Goal: Task Accomplishment & Management: Complete application form

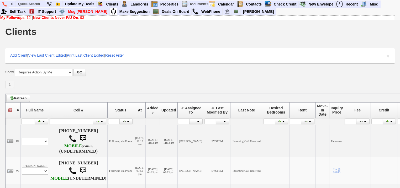
click at [84, 16] on link "New Clients Never F/U On : 93" at bounding box center [58, 17] width 51 height 4
click at [49, 18] on b "New Clients Never F/U On" at bounding box center [55, 17] width 45 height 4
click at [24, 19] on div "My Followups : 14 | New Clients Never F/U On : 96" at bounding box center [197, 17] width 395 height 4
click at [25, 18] on link "My Followups : 14" at bounding box center [15, 17] width 30 height 4
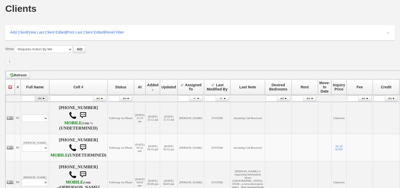
scroll to position [84, 0]
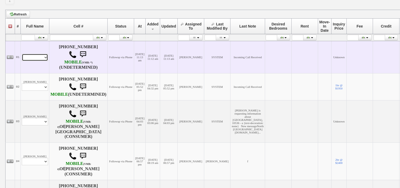
click at [29, 58] on select "Profile Edit Print Closed Deals" at bounding box center [35, 57] width 26 height 7
select select "ChangeURL,/crm/custom/edit_client_form.php?redirect=%2Fcrm%2Fclients.php&id=167…"
click at [22, 54] on select "Profile Edit Print Closed Deals" at bounding box center [35, 57] width 26 height 7
select select
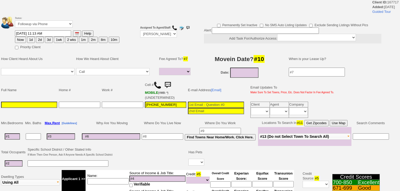
select select
click at [38, 27] on td "Status: Followup via Phone Followup via Email Followup When Section 8 Property …" at bounding box center [67, 22] width 105 height 15
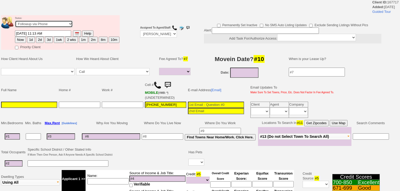
select select "Inactive"
click at [15, 22] on select "Followup via Phone Followup via Email Followup When Section 8 Property Found De…" at bounding box center [44, 23] width 58 height 7
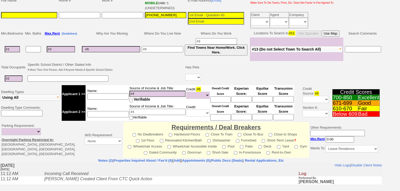
scroll to position [147, 0]
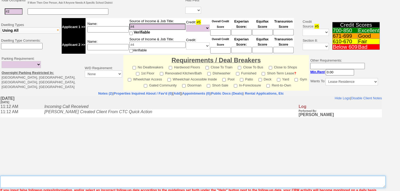
click at [23, 176] on textarea "Insert New Note Here" at bounding box center [193, 182] width 386 height 12
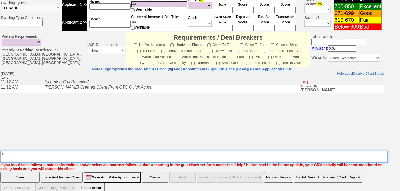
type textarea "f"
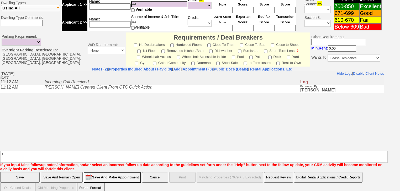
click at [2, 173] on input "Save" at bounding box center [19, 178] width 39 height 11
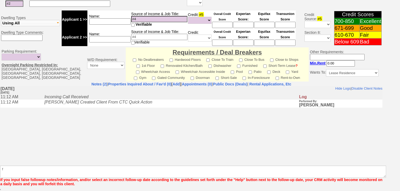
scroll to position [172, 0]
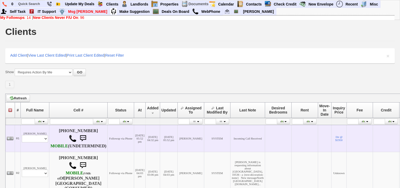
scroll to position [105, 0]
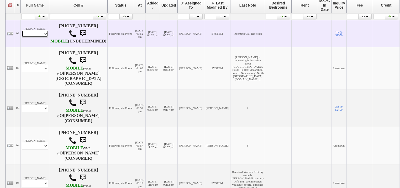
click at [35, 36] on select "Profile Edit Print Email Externally (Will Not Be Tracked In CRM) Closed Deals" at bounding box center [35, 33] width 26 height 7
select select "ChangeURL,/crm/custom/edit_client_form.php?redirect=%2Fcrm%2Fclients.php&id=167…"
click at [22, 33] on select "Profile Edit Print Email Externally (Will Not Be Tracked In CRM) Closed Deals" at bounding box center [35, 33] width 26 height 7
select select
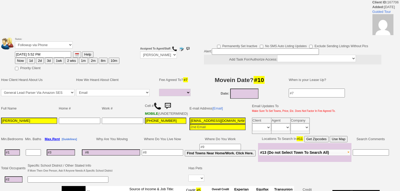
select select
click at [40, 59] on button "2d" at bounding box center [40, 61] width 8 height 6
type input "09/08/2025 05:38 PM"
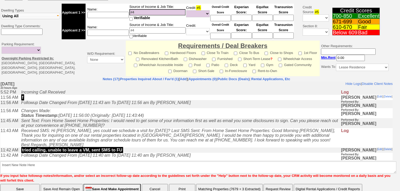
scroll to position [205, 0]
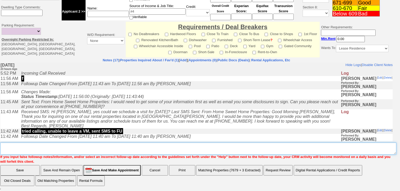
click at [28, 148] on textarea "Insert New Note Here" at bounding box center [198, 149] width 396 height 12
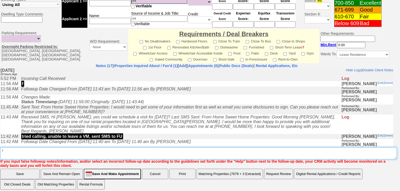
type textarea "f"
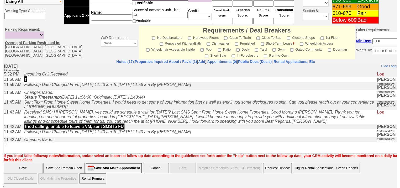
scroll to position [201, 0]
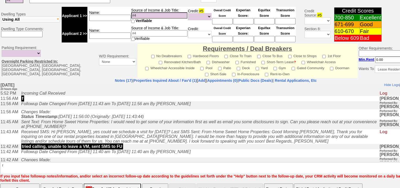
click at [25, 184] on input "Save" at bounding box center [19, 189] width 39 height 11
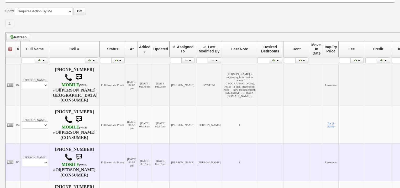
scroll to position [105, 0]
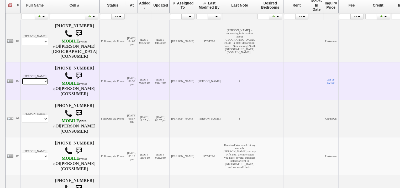
click at [35, 85] on select "Profile Edit Print Email Externally (Will Not Be Tracked In CRM) Closed Deals" at bounding box center [35, 81] width 26 height 7
select select "ChangeURL,/crm/custom/edit_client_form.php?redirect=%2Fcrm%2Fclients.php&id=167…"
click at [22, 85] on select "Profile Edit Print Email Externally (Will Not Be Tracked In CRM) Closed Deals" at bounding box center [35, 81] width 26 height 7
select select
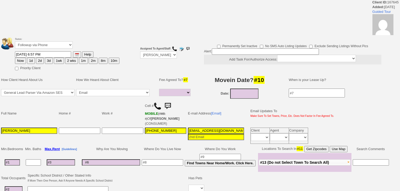
select select
click at [40, 60] on button "2d" at bounding box center [40, 61] width 8 height 6
type input "09/08/2025 05:39 PM"
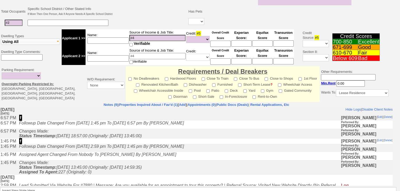
scroll to position [206, 0]
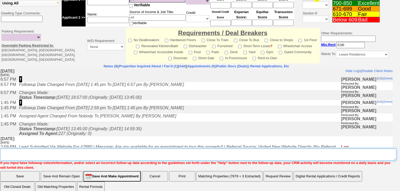
click at [37, 151] on textarea "Insert New Note Here" at bounding box center [198, 155] width 396 height 12
type textarea "f"
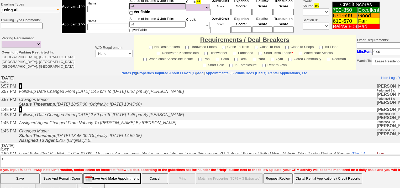
click at [23, 174] on input "Save" at bounding box center [19, 179] width 39 height 11
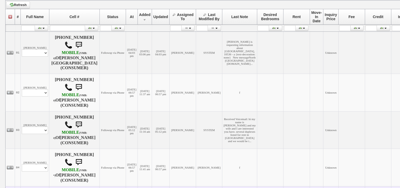
scroll to position [147, 0]
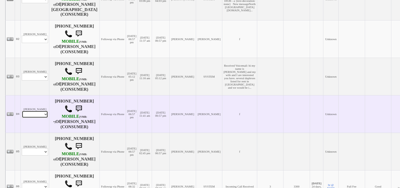
click at [31, 118] on select "Profile Edit Print Email Externally (Will Not Be Tracked In CRM) Closed Deals" at bounding box center [35, 114] width 26 height 7
select select "ChangeURL,/crm/custom/edit_client_form.php?redirect=%2Fcrm%2Fclients.php&id=167…"
click at [22, 118] on select "Profile Edit Print Email Externally (Will Not Be Tracked In CRM) Closed Deals" at bounding box center [35, 114] width 26 height 7
select select
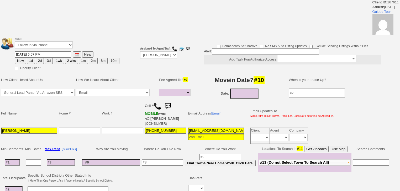
select select
click at [40, 61] on button "2d" at bounding box center [40, 61] width 8 height 6
type input "09/08/2025 05:39 PM"
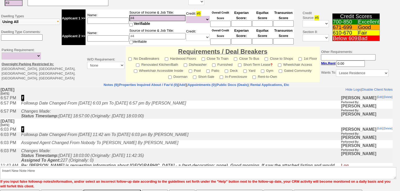
scroll to position [206, 0]
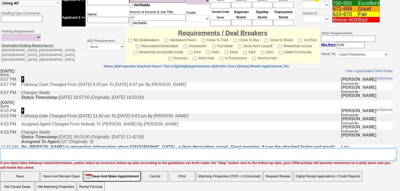
click at [33, 150] on textarea "Insert New Note Here" at bounding box center [198, 155] width 396 height 12
type textarea "f"
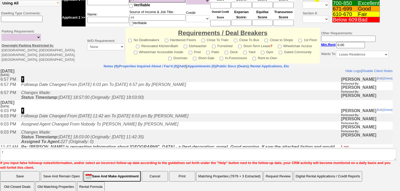
click at [21, 172] on input "Save" at bounding box center [19, 177] width 39 height 11
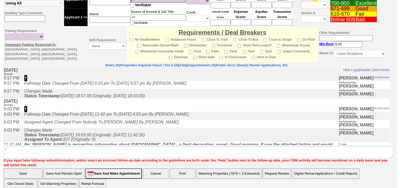
scroll to position [182, 0]
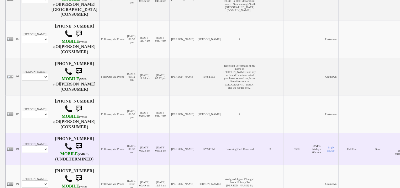
scroll to position [252, 0]
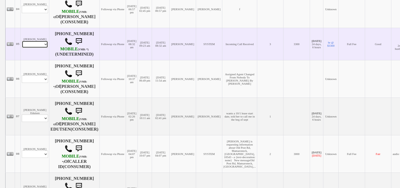
click at [37, 48] on select "Profile Edit Print Email Externally (Will Not Be Tracked In CRM) Closed Deals" at bounding box center [35, 44] width 26 height 7
select select "ChangeURL,/crm/custom/edit_client_form.php?redirect=%2Fcrm%2Fclients.php&id=167…"
click at [22, 48] on select "Profile Edit Print Email Externally (Will Not Be Tracked In CRM) Closed Deals" at bounding box center [35, 44] width 26 height 7
select select
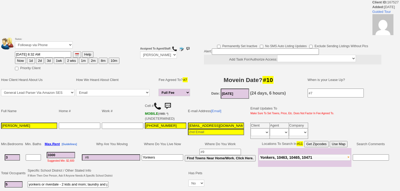
click at [41, 61] on button "2d" at bounding box center [40, 61] width 8 height 6
type input "09/08/2025 05:39 PM"
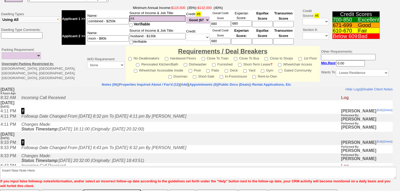
scroll to position [209, 0]
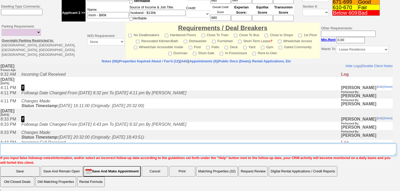
click at [49, 150] on textarea "Insert New Note Here" at bounding box center [198, 150] width 396 height 12
type textarea "f"
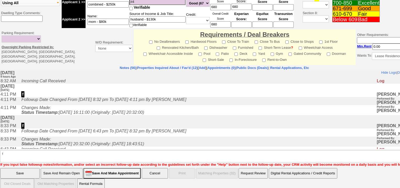
click at [32, 168] on input "Save" at bounding box center [19, 173] width 39 height 11
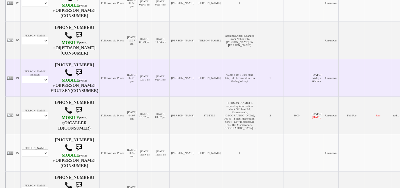
scroll to position [315, 0]
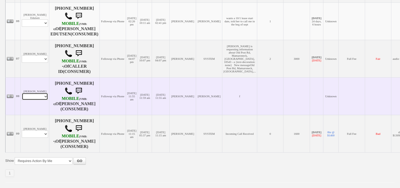
click at [42, 100] on select "Profile Edit Print Email Externally (Will Not Be Tracked In CRM) Closed Deals" at bounding box center [35, 96] width 26 height 7
select select "ChangeURL,/crm/custom/edit_client_form.php?redirect=%2Fcrm%2Fclients.php&id=146…"
click at [22, 100] on select "Profile Edit Print Email Externally (Will Not Be Tracked In CRM) Closed Deals" at bounding box center [35, 96] width 26 height 7
select select
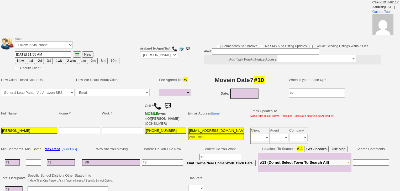
select select
click at [41, 60] on button "2d" at bounding box center [40, 61] width 8 height 6
type input "09/08/2025 05:39 PM"
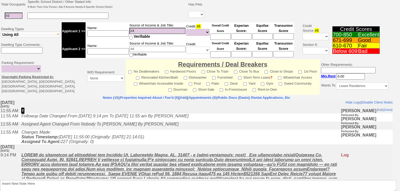
scroll to position [210, 0]
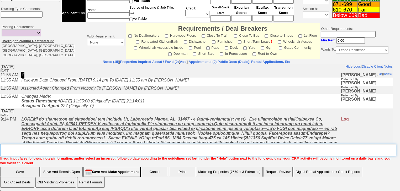
click at [36, 149] on textarea "Insert New Note Here" at bounding box center [198, 150] width 396 height 12
type textarea "f"
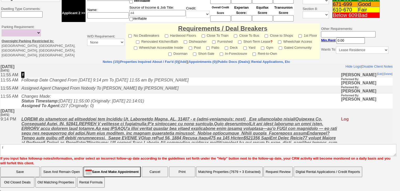
click at [29, 172] on input "Save" at bounding box center [19, 172] width 39 height 11
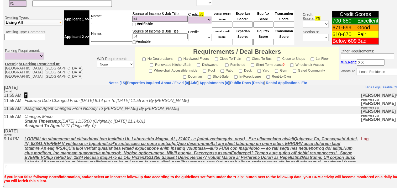
scroll to position [205, 0]
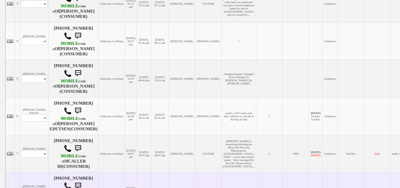
scroll to position [294, 0]
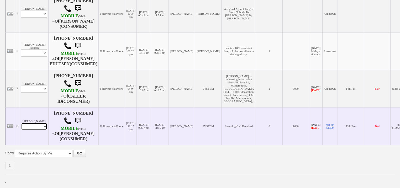
click at [31, 130] on select "Profile Edit Print Email Externally (Will Not Be Tracked In CRM) Closed Deals" at bounding box center [34, 126] width 26 height 7
select select "ChangeURL,/crm/custom/edit_client_form.php?redirect=%2Fcrm%2Fclients.php&id=124…"
click at [21, 130] on select "Profile Edit Print Email Externally (Will Not Be Tracked In CRM) Closed Deals" at bounding box center [34, 126] width 26 height 7
select select
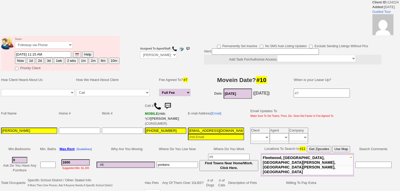
click at [39, 61] on button "2d" at bounding box center [40, 61] width 8 height 6
type input "[DATE] 05:39 PM"
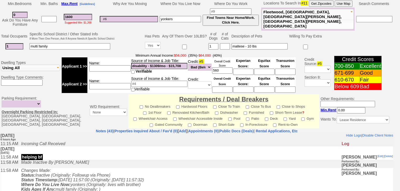
scroll to position [232, 0]
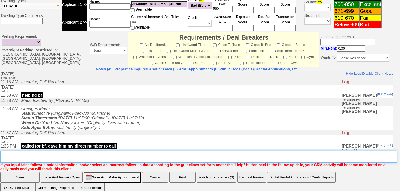
click at [36, 151] on textarea "Insert New Note Here" at bounding box center [198, 157] width 397 height 12
type textarea "f"
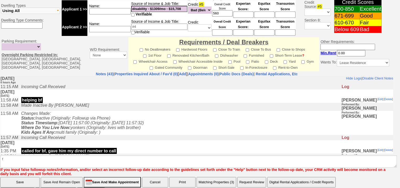
click at [23, 177] on input "Save" at bounding box center [19, 182] width 39 height 11
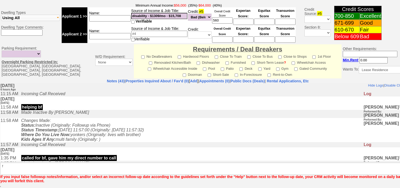
scroll to position [214, 0]
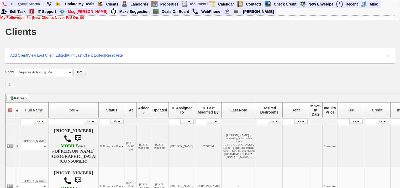
click at [77, 17] on b "New Clients Never F/U On" at bounding box center [55, 17] width 45 height 4
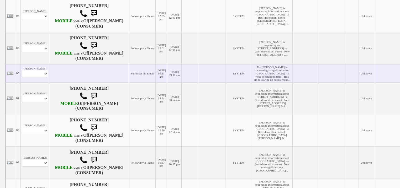
scroll to position [210, 0]
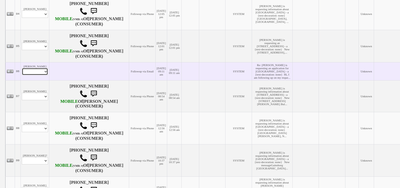
drag, startPoint x: 43, startPoint y: 129, endPoint x: 42, endPoint y: 133, distance: 3.8
click at [43, 75] on select "Profile Edit Print Email Externally (Will Not Be Tracked In CRM) Closed Deals" at bounding box center [35, 71] width 26 height 7
select select "ChangeURL,/crm/custom/edit_client_form.php?redirect=%2Fcrm%2Fclients.php&id=167…"
click at [22, 75] on select "Profile Edit Print Email Externally (Will Not Be Tracked In CRM) Closed Deals" at bounding box center [35, 71] width 26 height 7
select select
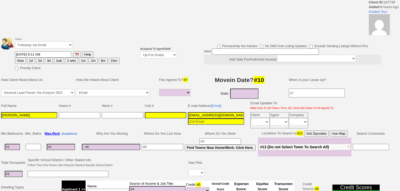
select select
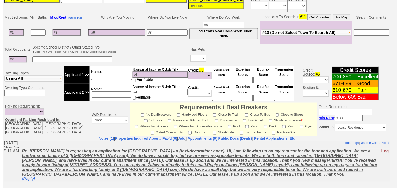
scroll to position [60, 0]
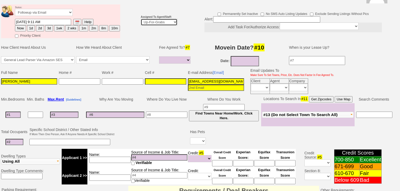
click at [166, 19] on select "Up-For-Grabs ***** STAFF ***** [PERSON_NAME] [PHONE_NUMBER] [PERSON_NAME] [PHON…" at bounding box center [159, 22] width 37 height 7
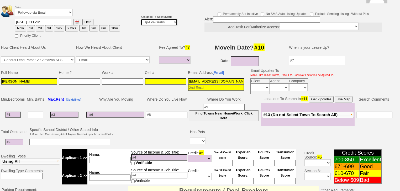
select select "227"
click at [141, 19] on select "Up-For-Grabs ***** STAFF ***** Bob Bruno 914-419-3579 Cristy Liberto 914-486-10…" at bounding box center [159, 22] width 37 height 7
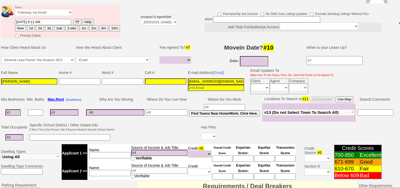
click at [41, 25] on button "2d" at bounding box center [40, 28] width 8 height 6
type input "09/08/2025 05:39 PM"
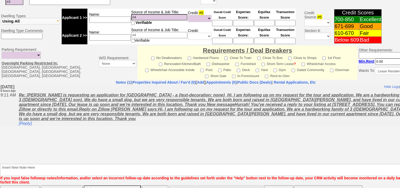
scroll to position [209, 0]
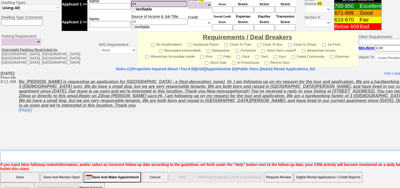
click at [42, 151] on textarea "Insert New Note Here" at bounding box center [217, 157] width 435 height 12
type textarea "f"
click at [19, 172] on input "Save" at bounding box center [19, 177] width 39 height 11
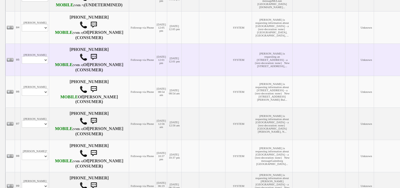
scroll to position [189, 0]
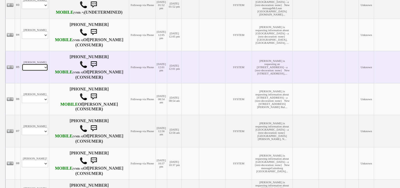
drag, startPoint x: 40, startPoint y: 111, endPoint x: 38, endPoint y: 118, distance: 6.7
click at [40, 71] on select "Profile Edit Print Email Externally (Will Not Be Tracked In CRM) Closed Deals" at bounding box center [35, 67] width 26 height 7
select select "ChangeURL,/crm/custom/edit_client_form.php?redirect=%2Fcrm%2Fclients.php&id=167…"
click at [22, 71] on select "Profile Edit Print Email Externally (Will Not Be Tracked In CRM) Closed Deals" at bounding box center [35, 67] width 26 height 7
select select
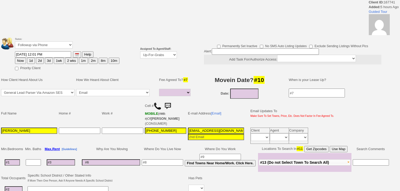
select select
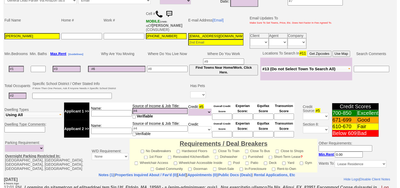
scroll to position [61, 0]
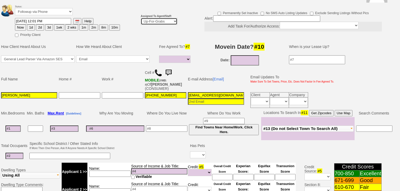
click at [170, 18] on select "Up-For-Grabs ***** STAFF ***** [PERSON_NAME] [PHONE_NUMBER] [PERSON_NAME] [PHON…" at bounding box center [159, 21] width 37 height 7
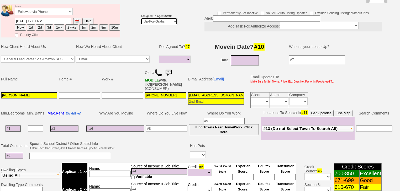
select select "227"
click at [141, 18] on select "Up-For-Grabs ***** STAFF ***** [PERSON_NAME] [PHONE_NUMBER] [PERSON_NAME] [PHON…" at bounding box center [159, 21] width 37 height 7
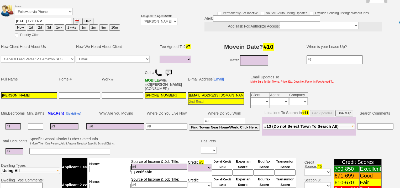
click at [40, 24] on button "2d" at bounding box center [40, 27] width 8 height 6
type input "[DATE] 05:40 PM"
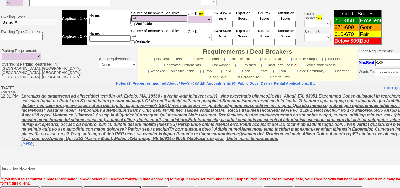
scroll to position [224, 0]
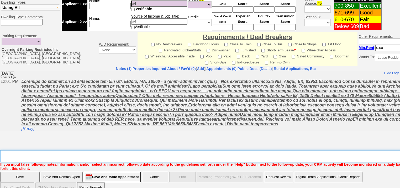
click at [53, 151] on textarea "Insert New Note Here" at bounding box center [217, 157] width 435 height 12
type textarea "f"
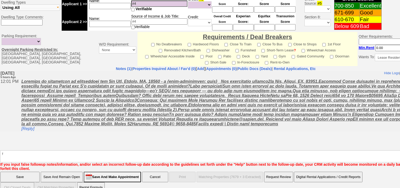
click at [23, 172] on input "Save" at bounding box center [19, 177] width 39 height 11
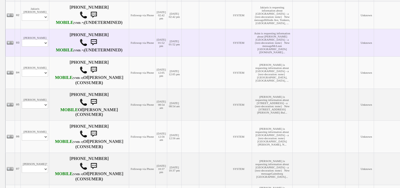
scroll to position [189, 0]
